Goal: Information Seeking & Learning: Check status

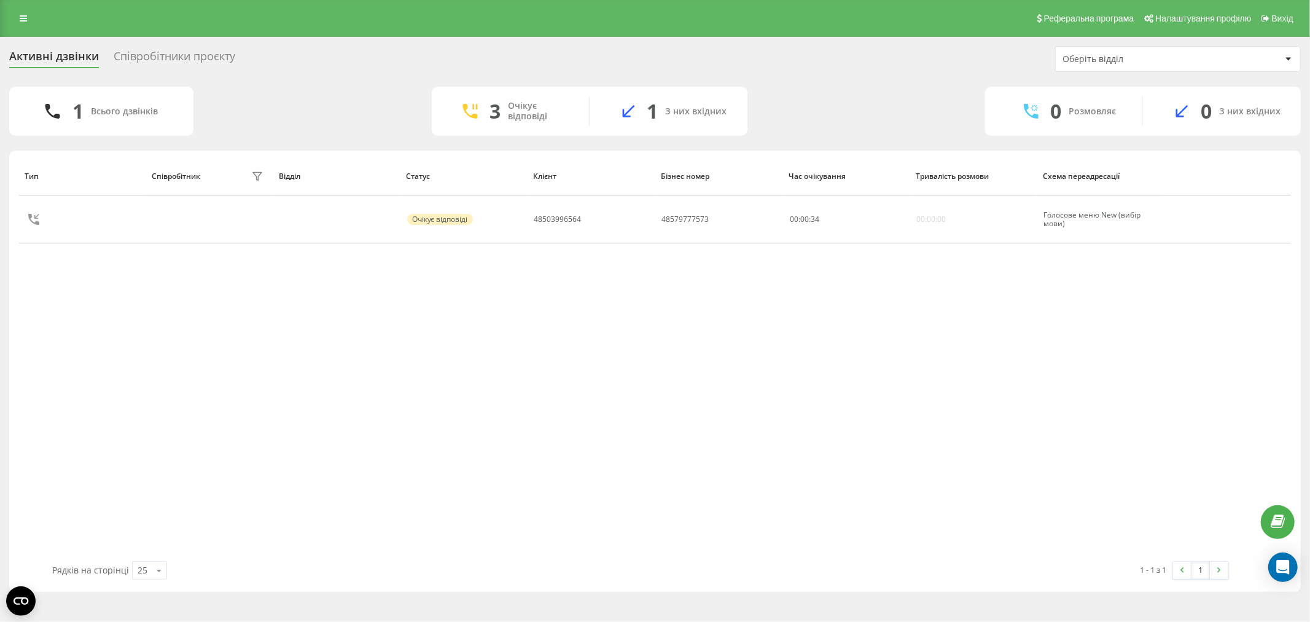
click at [28, 52] on div "Активні дзвінки" at bounding box center [54, 59] width 90 height 19
click at [17, 25] on link at bounding box center [23, 18] width 22 height 17
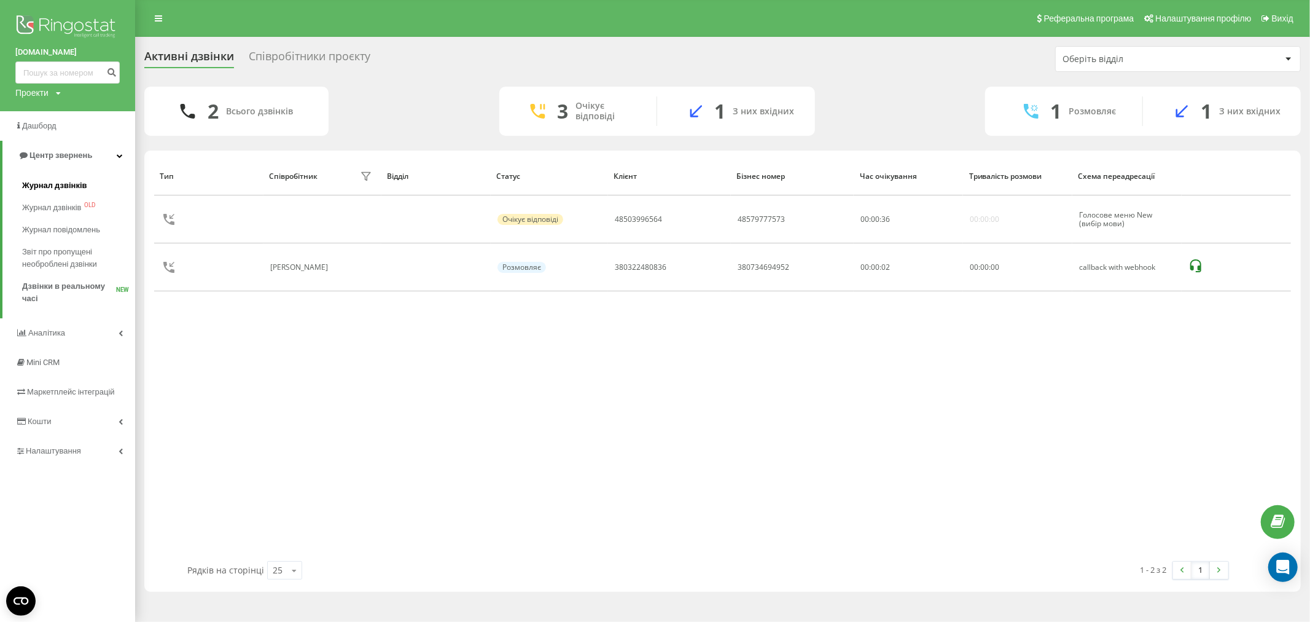
click at [82, 184] on span "Журнал дзвінків" at bounding box center [54, 185] width 65 height 12
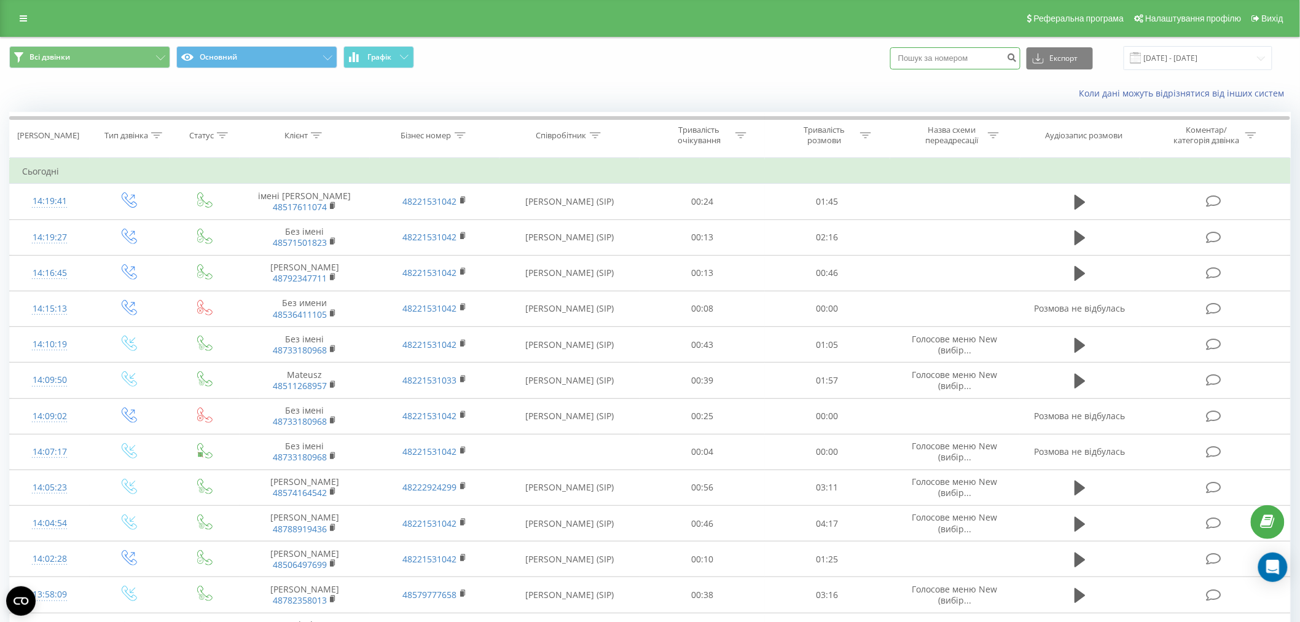
click at [932, 57] on input at bounding box center [955, 58] width 130 height 22
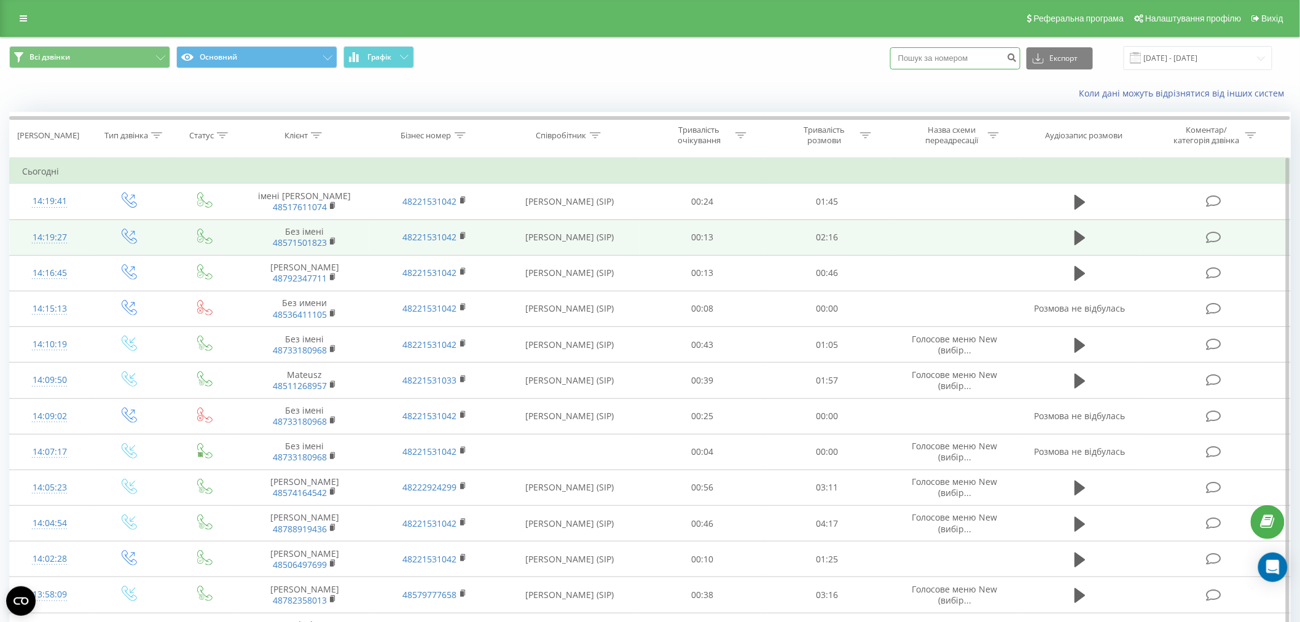
paste input "[PHONE_NUMBER]"
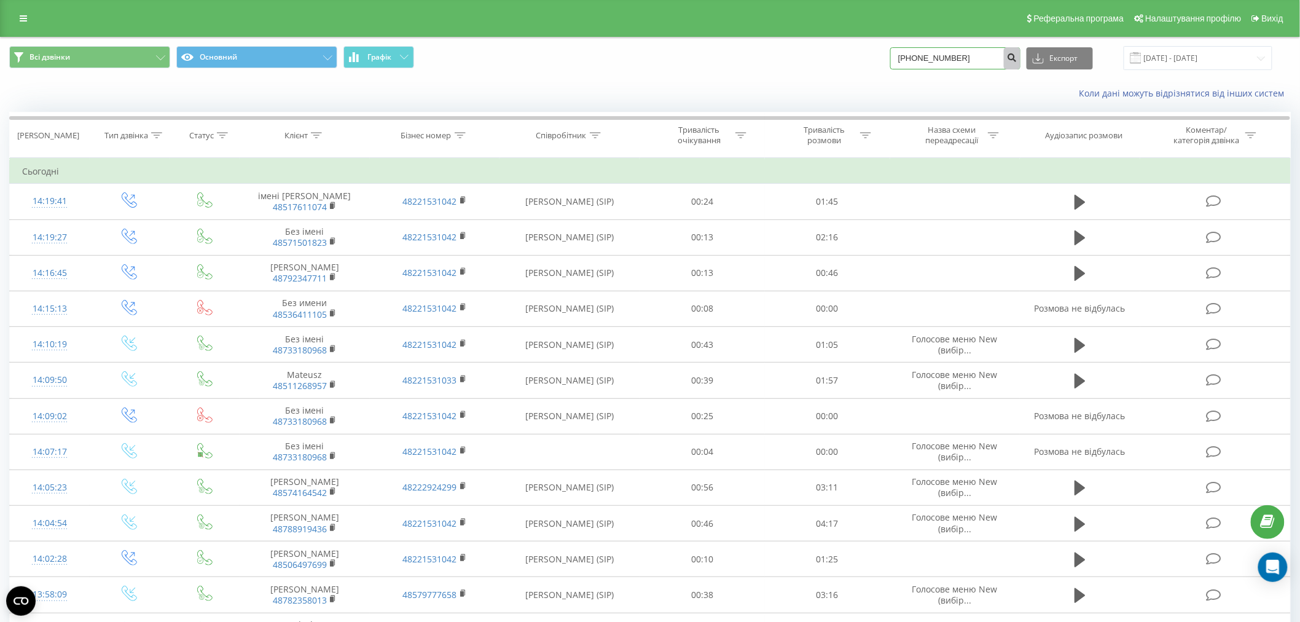
type input "[PHONE_NUMBER]"
click at [1017, 57] on icon "submit" at bounding box center [1012, 55] width 10 height 7
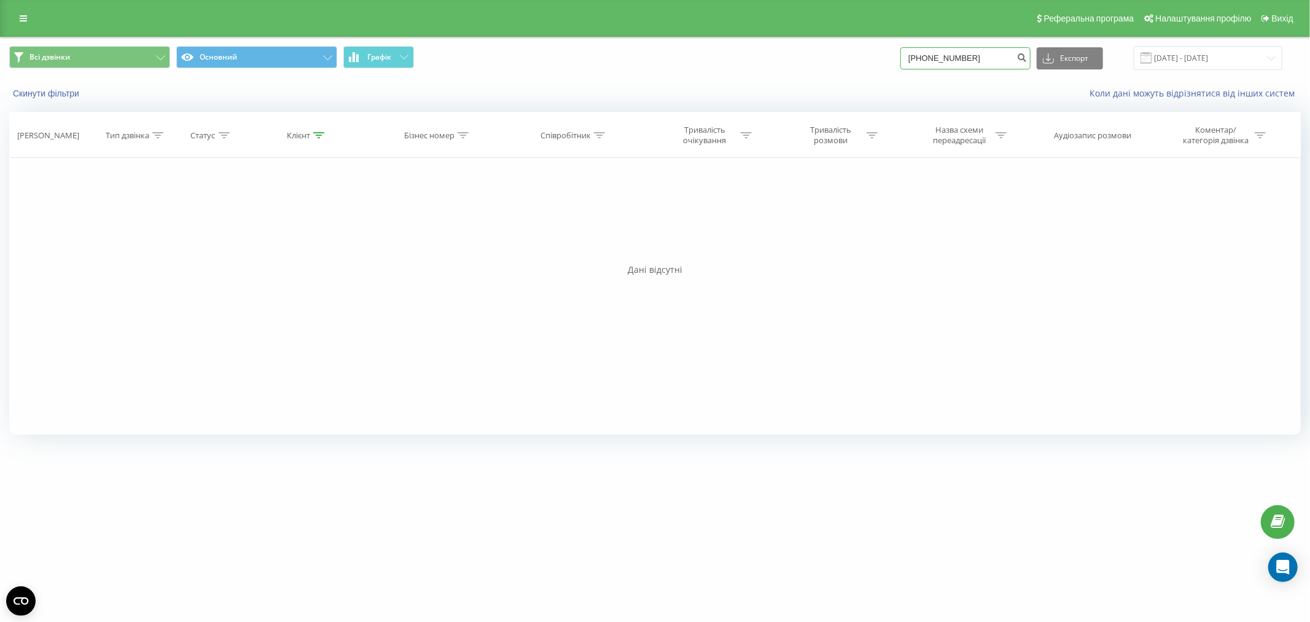
click at [1000, 53] on input "+48574164542" at bounding box center [965, 58] width 130 height 22
